Goal: Task Accomplishment & Management: Use online tool/utility

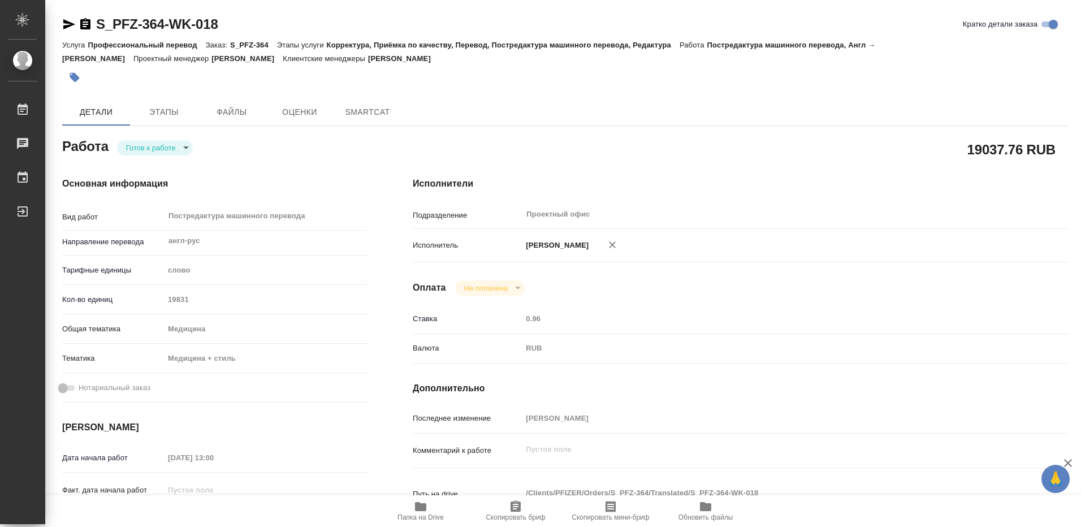
type textarea "x"
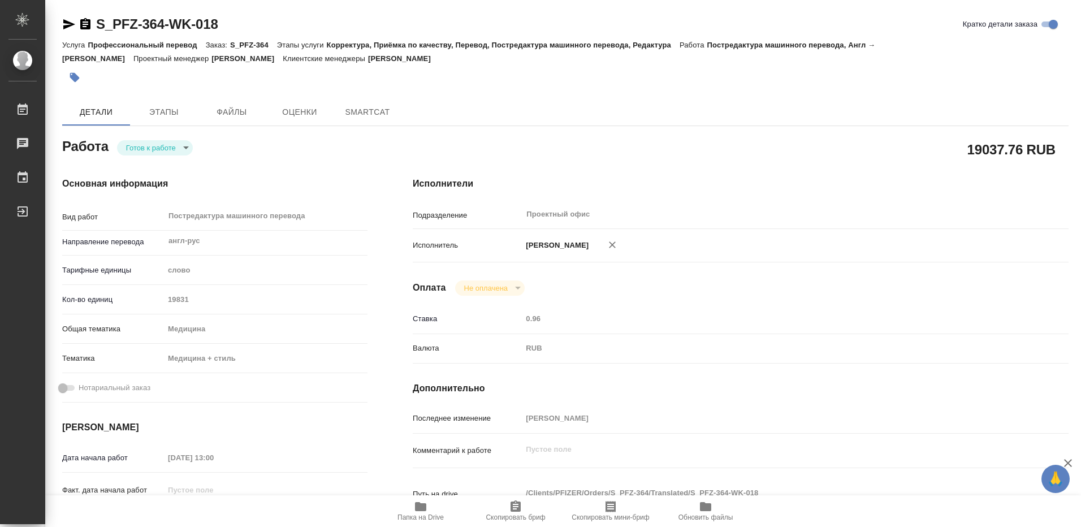
type textarea "x"
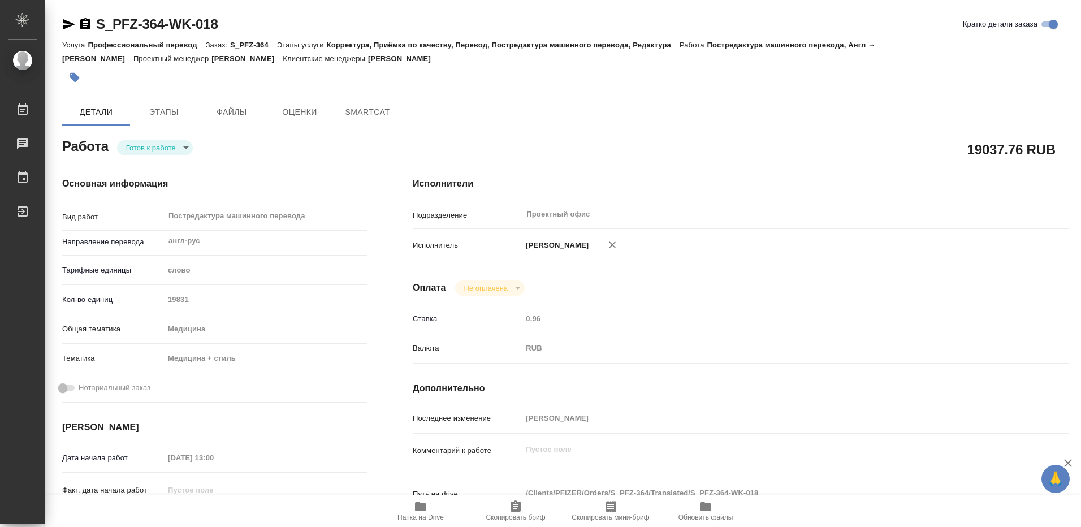
type textarea "x"
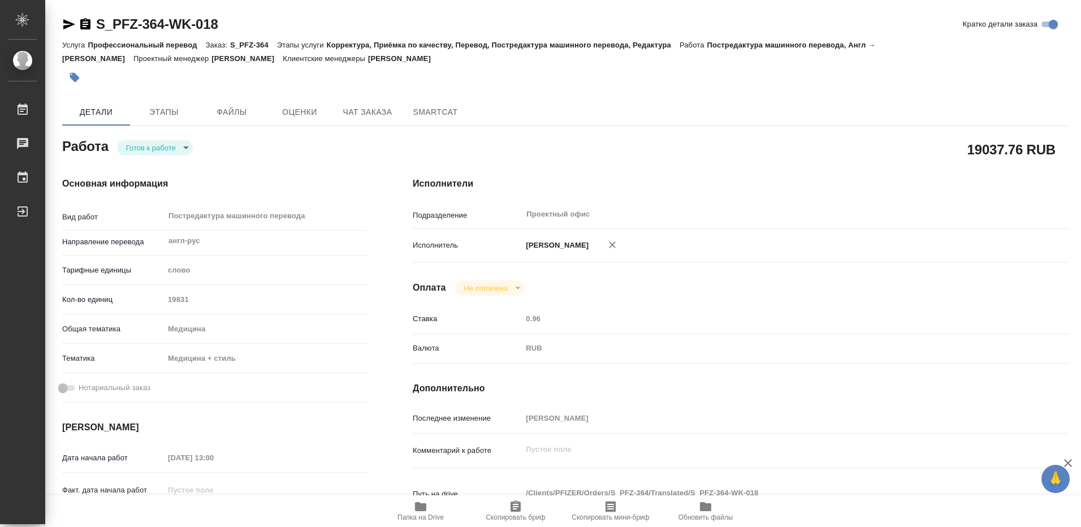
click at [417, 509] on icon "button" at bounding box center [420, 506] width 11 height 9
type textarea "x"
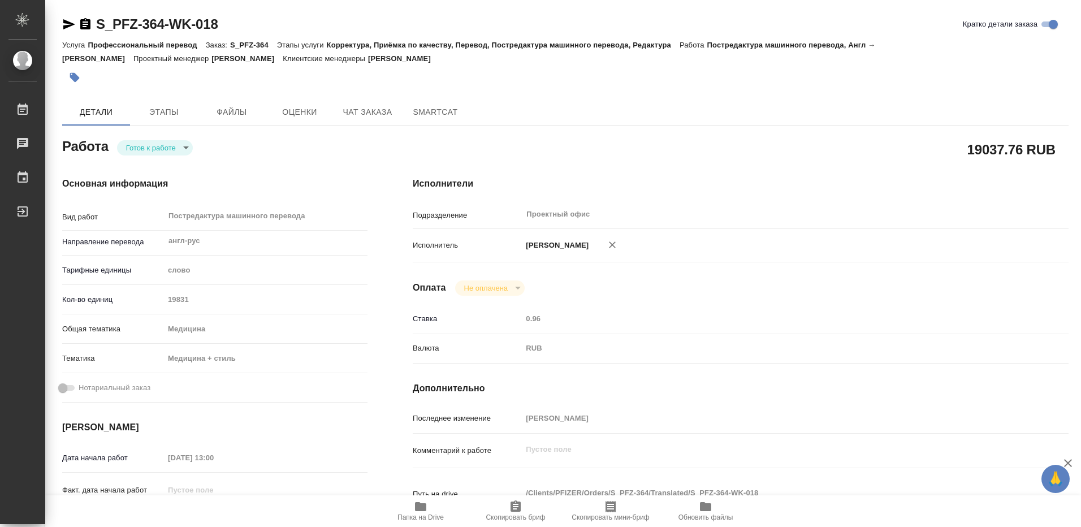
type textarea "x"
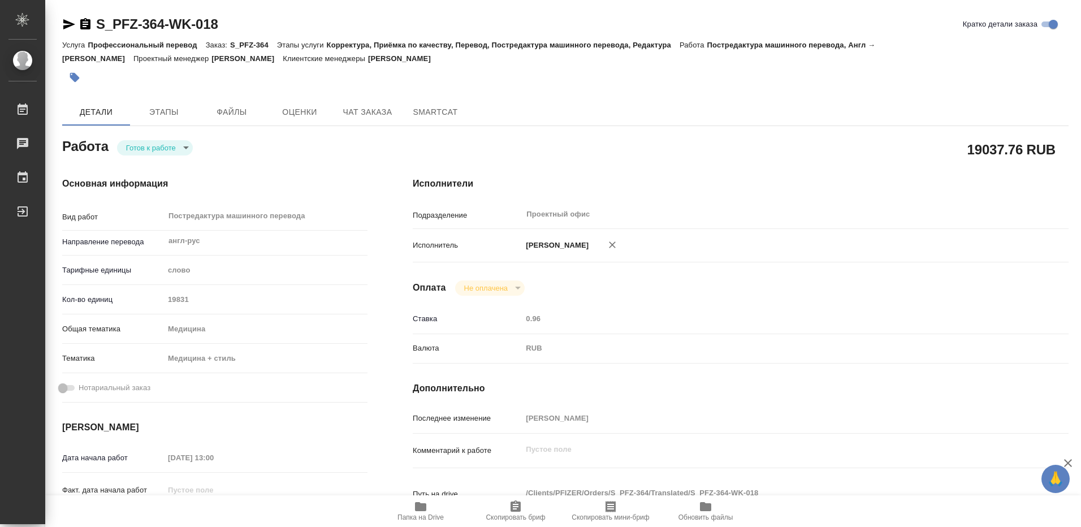
type textarea "x"
